Goal: Navigation & Orientation: Find specific page/section

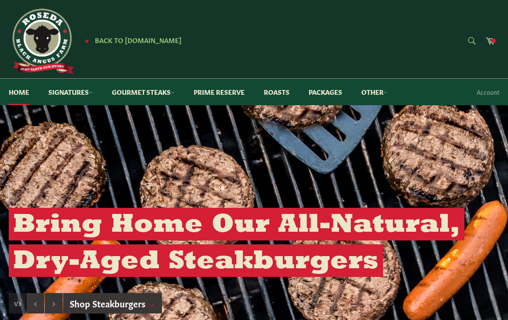
click at [465, 38] on form "Search Search" at bounding box center [471, 42] width 20 height 20
click at [495, 39] on span at bounding box center [493, 41] width 4 height 4
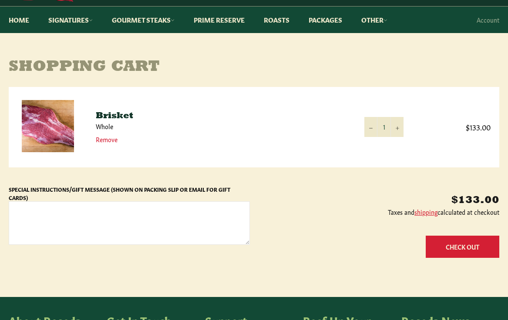
scroll to position [87, 0]
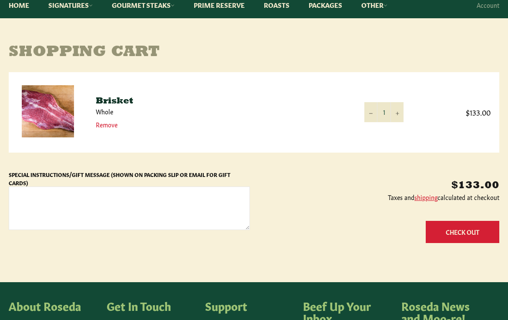
click at [47, 107] on img at bounding box center [48, 111] width 52 height 52
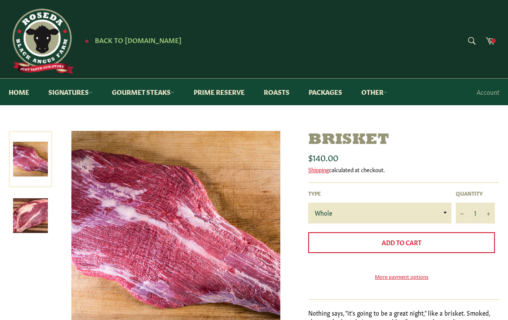
select select "2280915110"
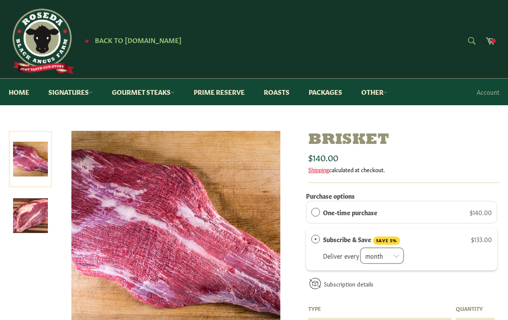
click at [473, 39] on form "Search Search" at bounding box center [471, 42] width 20 height 20
type input "BRISKET"
click at [461, 32] on button "Search" at bounding box center [471, 41] width 20 height 18
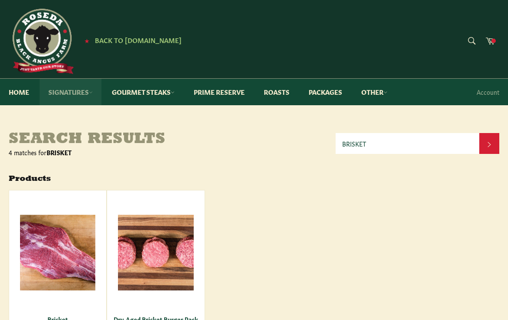
click at [94, 95] on link "Signatures" at bounding box center [71, 92] width 62 height 27
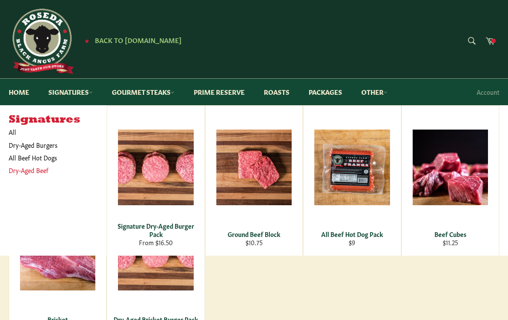
click at [42, 172] on link "Dry-Aged Beef" at bounding box center [51, 170] width 94 height 13
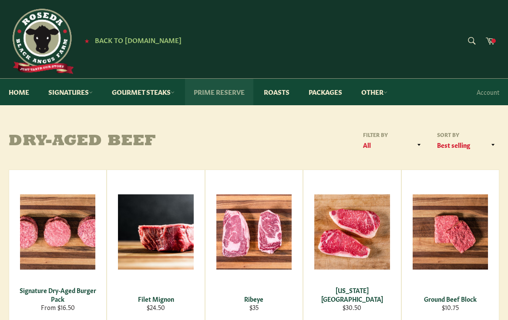
click at [229, 93] on link "Prime Reserve" at bounding box center [219, 92] width 68 height 27
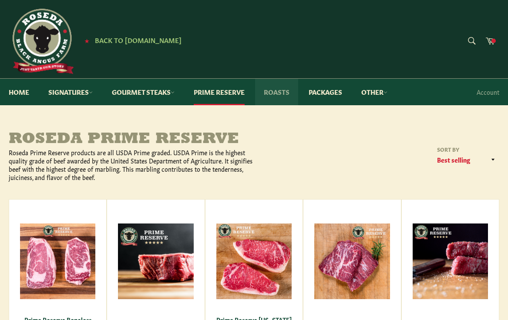
click at [283, 93] on link "Roasts" at bounding box center [276, 92] width 43 height 27
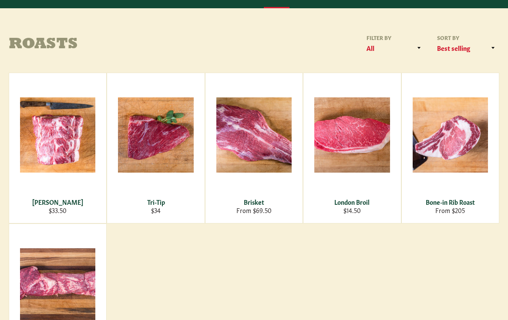
scroll to position [44, 0]
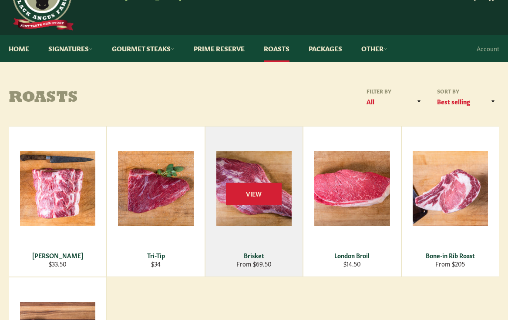
click at [263, 265] on div "View" at bounding box center [253, 202] width 97 height 150
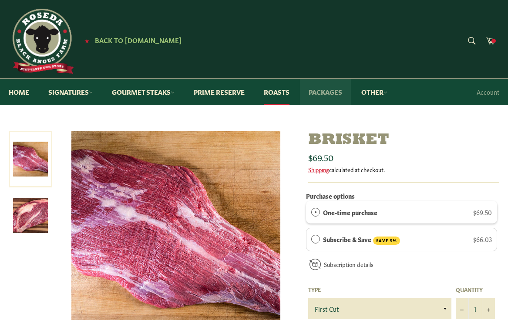
click at [341, 97] on link "Packages" at bounding box center [325, 92] width 51 height 27
